Goal: Browse casually: Explore the website without a specific task or goal

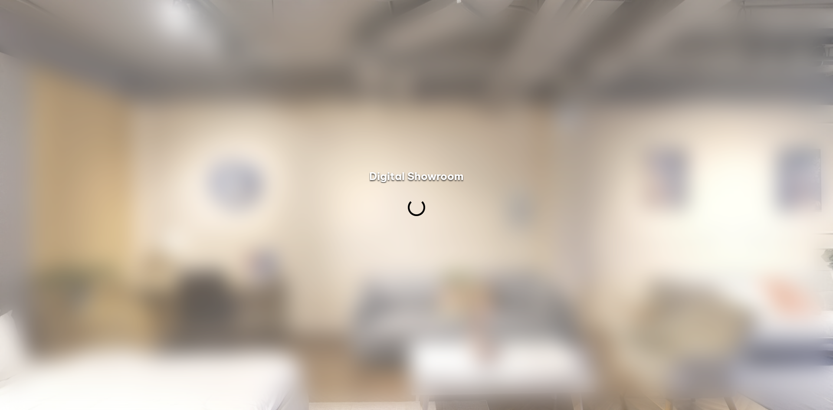
click at [424, 169] on div "Digital Showroom" at bounding box center [416, 176] width 95 height 14
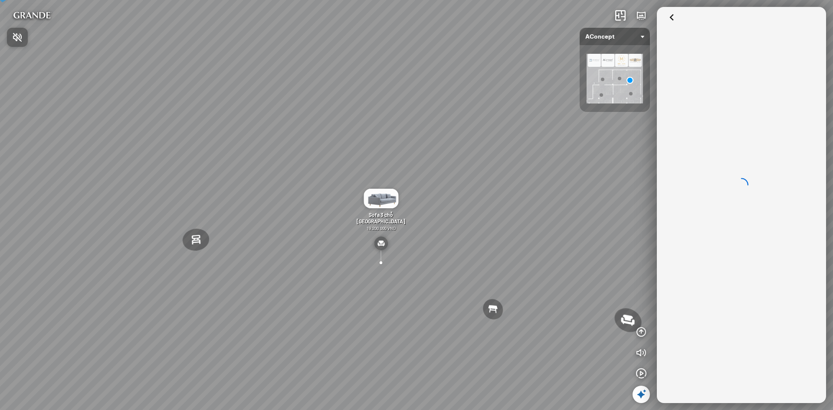
drag, startPoint x: 482, startPoint y: 176, endPoint x: 388, endPoint y: 165, distance: 94.8
click at [388, 165] on div at bounding box center [416, 205] width 833 height 410
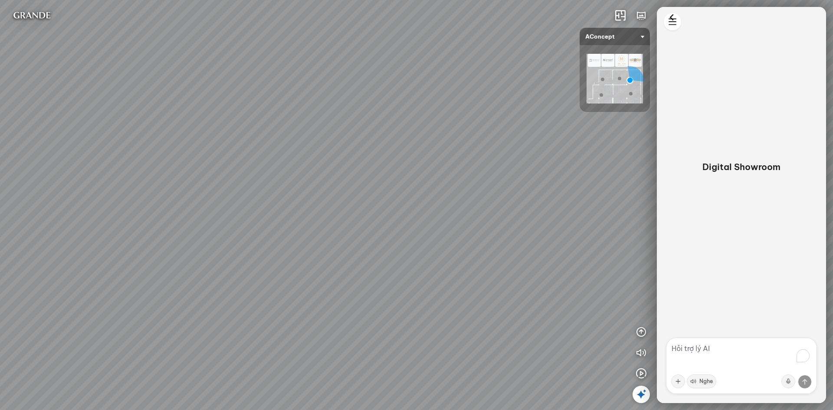
drag, startPoint x: 523, startPoint y: 180, endPoint x: 392, endPoint y: 166, distance: 131.0
click at [392, 166] on div "Ghế thư [PERSON_NAME] Ghế làm việc Winslow Bàn ăn Laxey Gối Tựa Lưng Họa Tiết H…" at bounding box center [416, 205] width 833 height 410
drag, startPoint x: 526, startPoint y: 182, endPoint x: 423, endPoint y: 194, distance: 103.5
click at [423, 194] on div "Ghế thư [PERSON_NAME] Ghế làm việc Winslow Bàn ăn Laxey Gối Tựa Lưng Họa Tiết H…" at bounding box center [416, 205] width 833 height 410
click at [617, 79] on img at bounding box center [615, 78] width 56 height 49
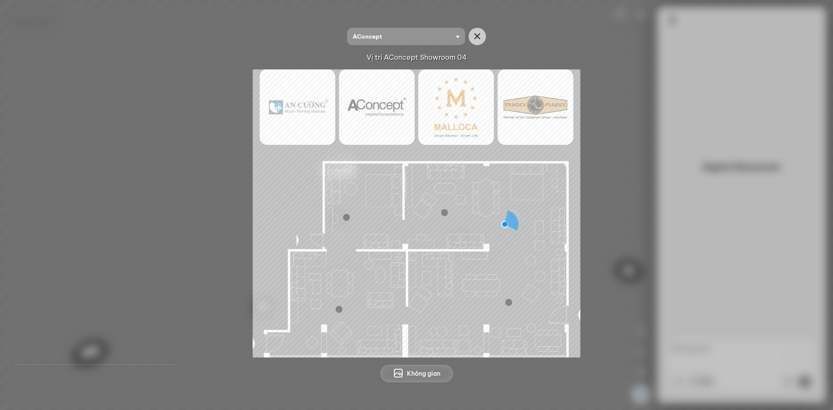
click at [442, 218] on img at bounding box center [417, 213] width 328 height 288
click at [442, 213] on div at bounding box center [444, 212] width 7 height 7
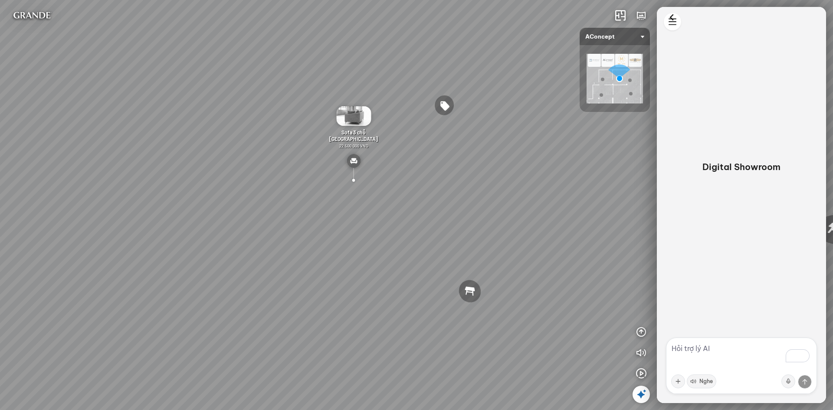
drag, startPoint x: 448, startPoint y: 209, endPoint x: 402, endPoint y: 213, distance: 46.6
click at [402, 213] on div "Tranh in Thành phố 7.000.000 VND Bàn làm việc [PERSON_NAME] 7.300.000 VND Gối T…" at bounding box center [416, 205] width 833 height 410
drag, startPoint x: 371, startPoint y: 204, endPoint x: 490, endPoint y: 211, distance: 119.6
click at [490, 211] on div "Tranh in Thành phố 7.000.000 VND Bàn làm việc [PERSON_NAME] 7.300.000 VND Gối T…" at bounding box center [416, 205] width 833 height 410
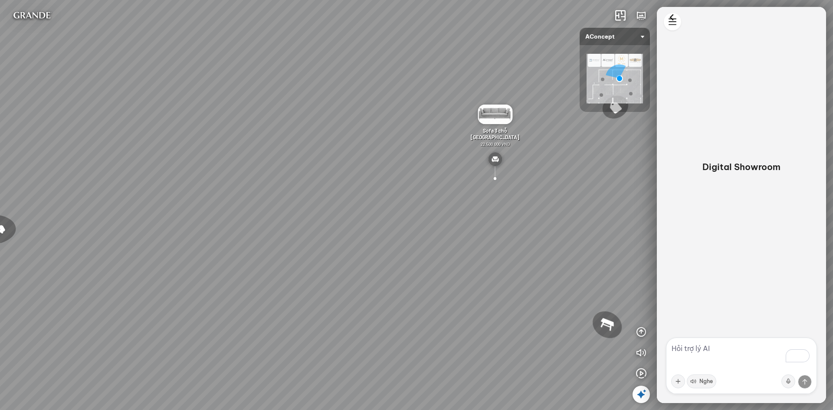
drag, startPoint x: 390, startPoint y: 178, endPoint x: 400, endPoint y: 178, distance: 10.4
click at [400, 178] on div "Tranh in Thành phố 7.000.000 VND Bàn làm việc [PERSON_NAME] 7.300.000 VND Gối T…" at bounding box center [416, 205] width 833 height 410
click at [286, 161] on div "Tranh in Thành phố 7.000.000 VND Bàn làm việc [PERSON_NAME] 7.300.000 VND Gối T…" at bounding box center [416, 205] width 833 height 410
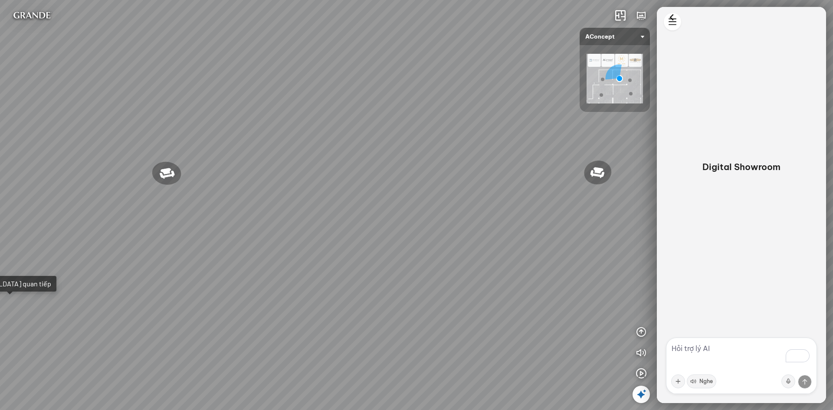
drag, startPoint x: 466, startPoint y: 220, endPoint x: 489, endPoint y: 174, distance: 51.0
click at [489, 174] on div "Tranh in Thành phố 7.000.000 VND Bàn làm việc [PERSON_NAME] 7.300.000 VND Gối T…" at bounding box center [416, 205] width 833 height 410
click at [356, 141] on div "Tranh in Thành phố 7.000.000 VND Bàn làm việc [PERSON_NAME] 7.300.000 VND Gối T…" at bounding box center [416, 205] width 833 height 410
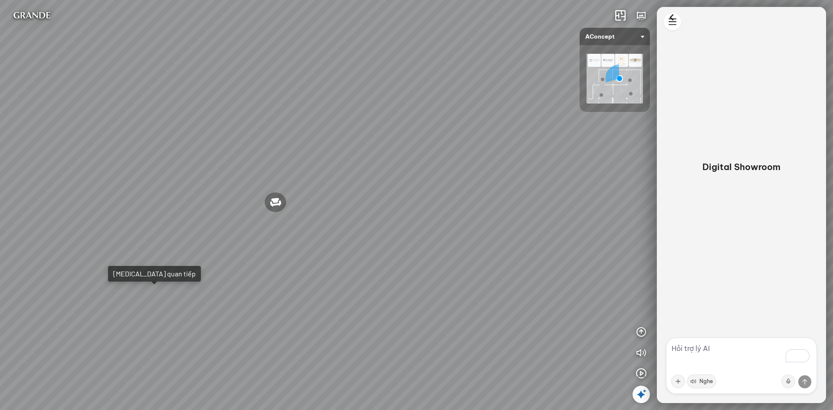
drag, startPoint x: 365, startPoint y: 213, endPoint x: 502, endPoint y: 190, distance: 138.6
click at [502, 190] on div "Tranh in Thành phố 7.000.000 VND Bàn làm việc [PERSON_NAME] 7.300.000 VND Gối T…" at bounding box center [416, 205] width 833 height 410
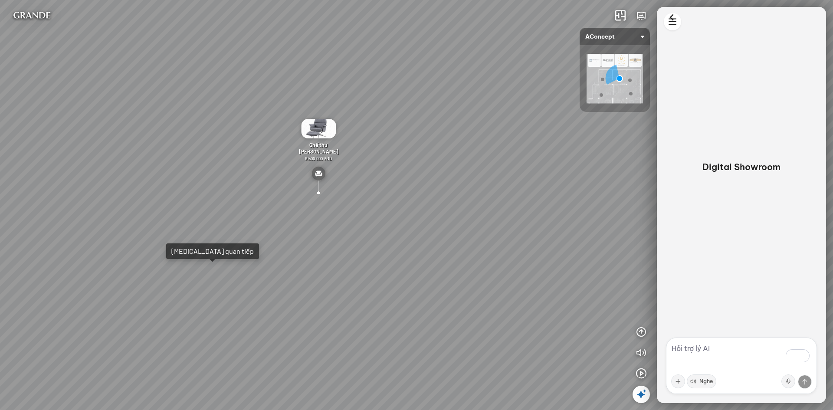
click at [529, 256] on div "Tranh in Thành phố 7.000.000 VND Bàn làm việc [PERSON_NAME] 7.300.000 VND Gối T…" at bounding box center [416, 205] width 833 height 410
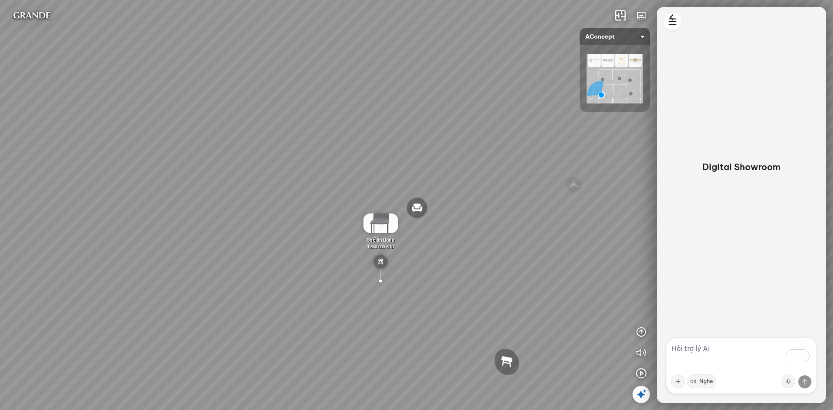
click at [580, 231] on div "Sofa 2 chỗ Biloxi 15.000.000 VND Sofa góc trái Perth 38.500.000 VND [GEOGRAPHIC…" at bounding box center [416, 205] width 833 height 410
click at [588, 244] on div "Sofa 2 chỗ Biloxi 15.000.000 VND Sofa góc trái Perth 38.500.000 VND [GEOGRAPHIC…" at bounding box center [416, 205] width 833 height 410
drag, startPoint x: 376, startPoint y: 248, endPoint x: 414, endPoint y: 236, distance: 40.5
click at [414, 236] on div "Sofa 2 chỗ Biloxi 15.000.000 VND Sofa góc trái Perth 38.500.000 VND [GEOGRAPHIC…" at bounding box center [416, 205] width 833 height 410
click at [390, 253] on div "Ghế ăn Dana 1.850.000 VND" at bounding box center [380, 248] width 50 height 69
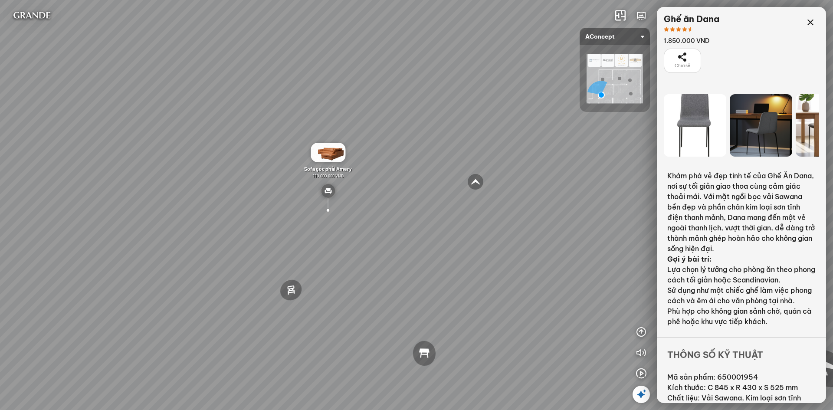
click at [333, 246] on div "Sofa 2 chỗ Biloxi 15.000.000 VND Sofa góc trái Perth 38.500.000 VND [GEOGRAPHIC…" at bounding box center [416, 205] width 833 height 410
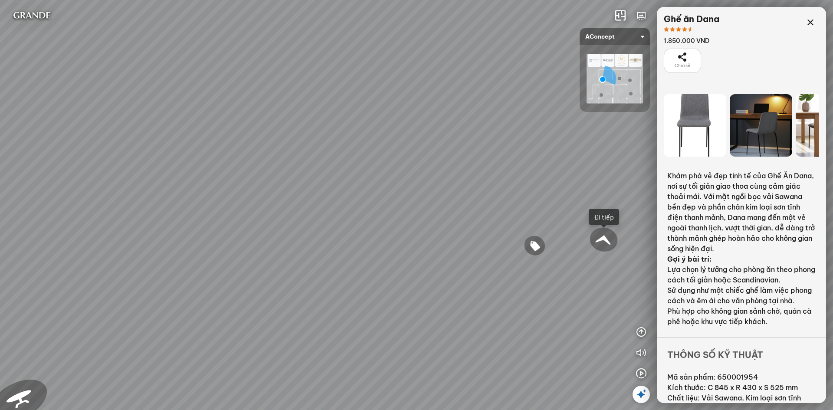
click at [601, 243] on div at bounding box center [603, 240] width 33 height 30
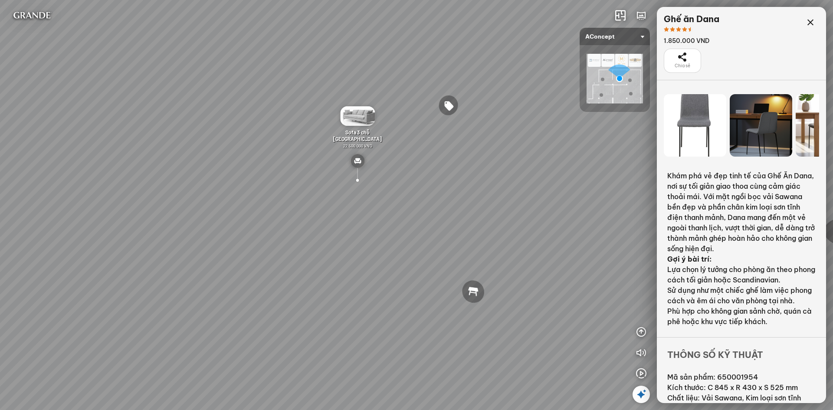
click at [364, 159] on img at bounding box center [358, 161] width 14 height 14
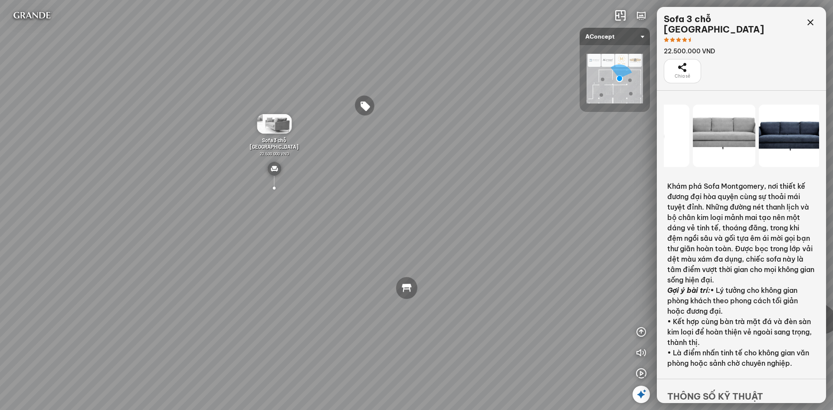
drag, startPoint x: 769, startPoint y: 146, endPoint x: 690, endPoint y: 146, distance: 78.1
click at [703, 146] on div at bounding box center [724, 136] width 62 height 62
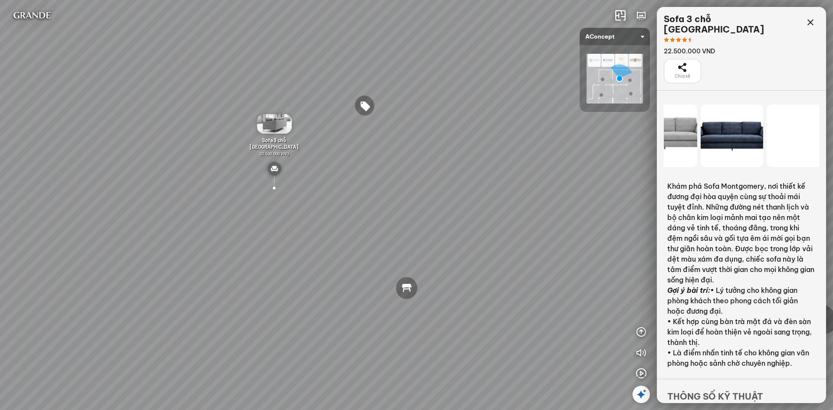
drag, startPoint x: 745, startPoint y: 141, endPoint x: 686, endPoint y: 144, distance: 59.5
click at [701, 144] on div at bounding box center [732, 136] width 62 height 62
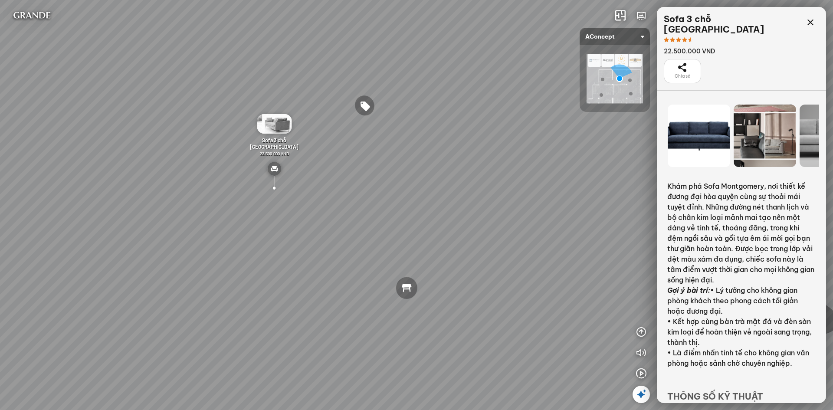
click at [273, 129] on img at bounding box center [274, 124] width 35 height 20
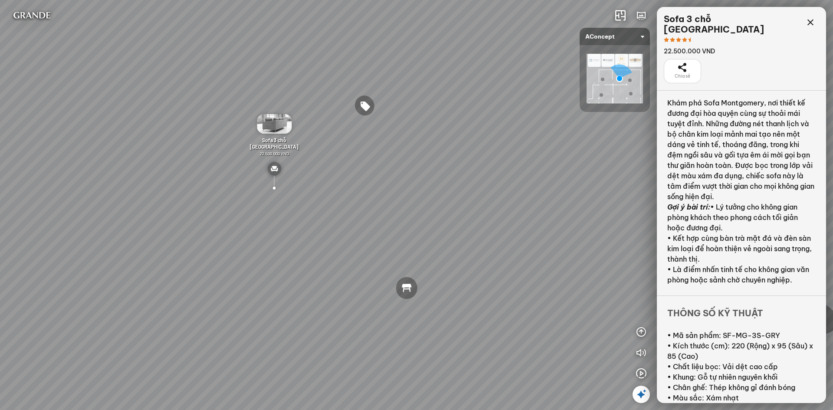
drag, startPoint x: 412, startPoint y: 227, endPoint x: 339, endPoint y: 224, distance: 72.5
click at [339, 224] on div "Tranh in Thành phố 7.000.000 VND Bàn làm việc [PERSON_NAME] 7.300.000 VND Gối T…" at bounding box center [416, 205] width 833 height 410
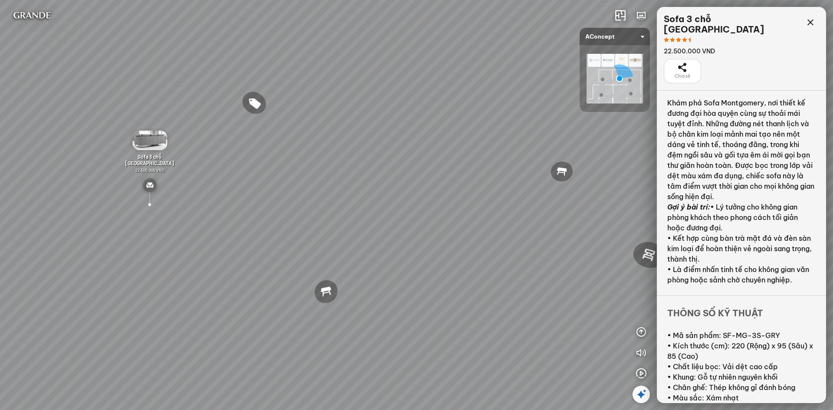
drag, startPoint x: 477, startPoint y: 229, endPoint x: 369, endPoint y: 231, distance: 107.6
click at [371, 231] on div "Tranh in Thành phố 7.000.000 VND Bàn làm việc [PERSON_NAME] 7.300.000 VND Gối T…" at bounding box center [416, 205] width 833 height 410
